Goal: Check status: Check status

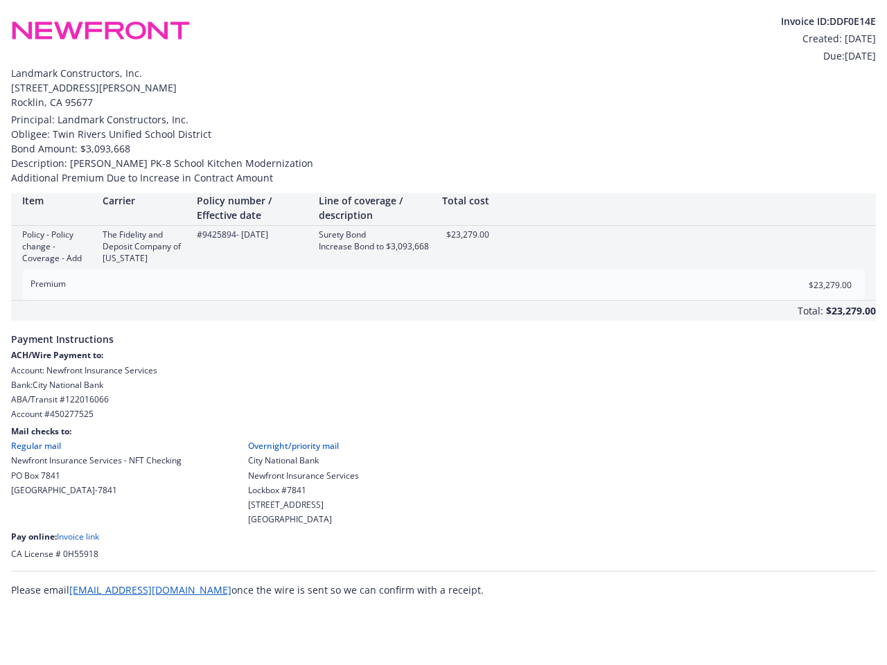
click at [443, 304] on div "Total: $23,279.00" at bounding box center [443, 311] width 865 height 20
